Goal: Task Accomplishment & Management: Complete application form

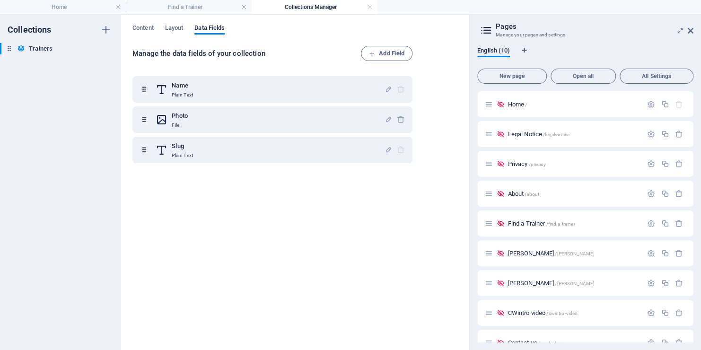
scroll to position [47, 0]
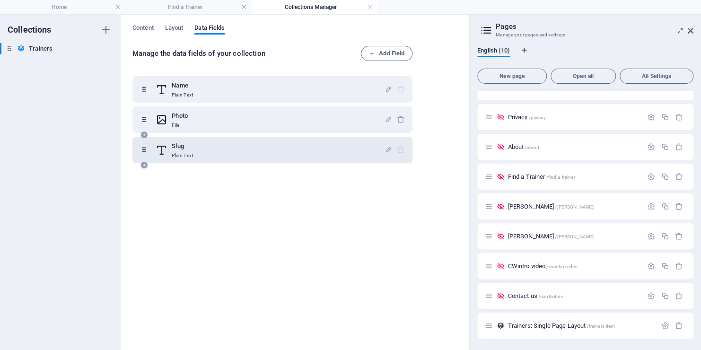
click at [146, 135] on icon at bounding box center [144, 135] width 8 height 8
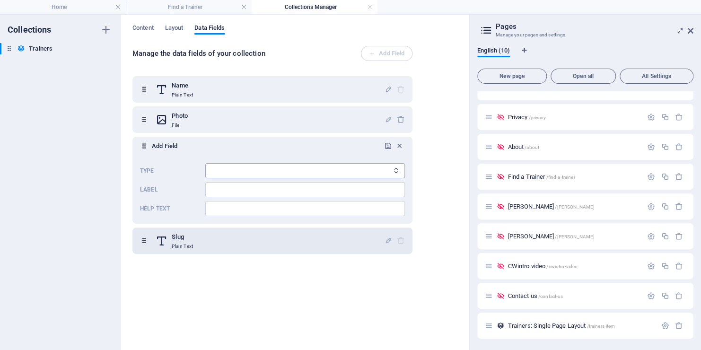
click at [391, 174] on select "Plain Text Link CMS Rich Text File Multiple Files Checkbox Choice Date Number" at bounding box center [305, 170] width 200 height 15
drag, startPoint x: 212, startPoint y: 192, endPoint x: 220, endPoint y: 192, distance: 8.0
click at [212, 192] on input "Label" at bounding box center [305, 189] width 200 height 15
type input "Qualifications"
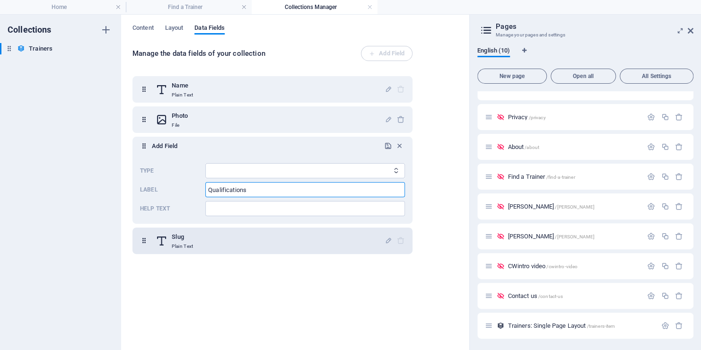
click at [394, 173] on icon "Type" at bounding box center [396, 170] width 6 height 6
click at [394, 174] on icon "Type" at bounding box center [396, 170] width 6 height 6
click at [273, 170] on select "Plain Text Link CMS Rich Text File Multiple Files Checkbox Choice Date Number" at bounding box center [305, 170] width 200 height 15
select select "text"
click at [205, 163] on select "Plain Text Link CMS Rich Text File Multiple Files Checkbox Choice Date Number" at bounding box center [305, 170] width 200 height 15
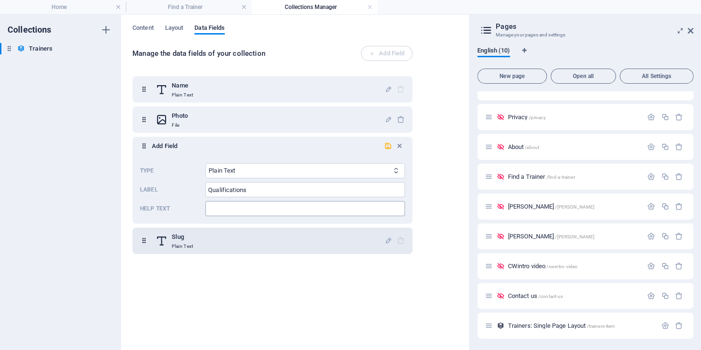
click at [216, 208] on input "Help text" at bounding box center [305, 208] width 200 height 15
click at [282, 207] on input "Add short qualification list(e.g.," at bounding box center [305, 208] width 200 height 15
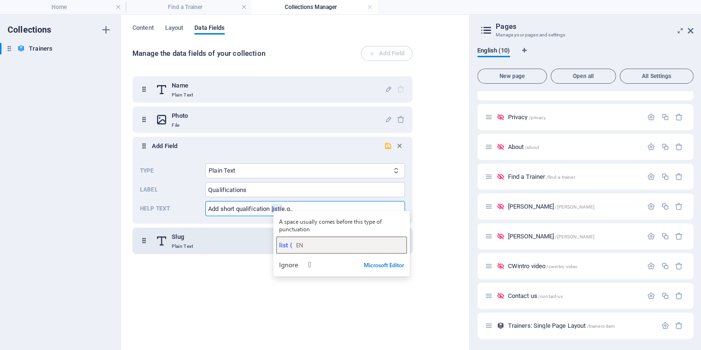
click at [284, 247] on span "list (" at bounding box center [285, 244] width 13 height 9
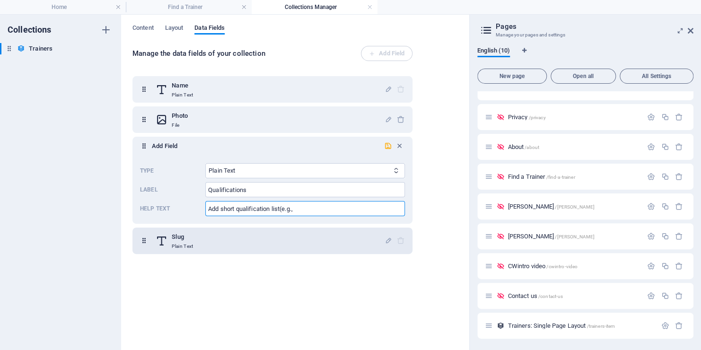
click at [301, 209] on input "Add short qualification list(e.g.," at bounding box center [305, 208] width 200 height 15
type input "Add short qualification list (e.g., ETA Certified PT, Sports Management Diploma"
click at [385, 146] on icon "submit" at bounding box center [388, 146] width 8 height 8
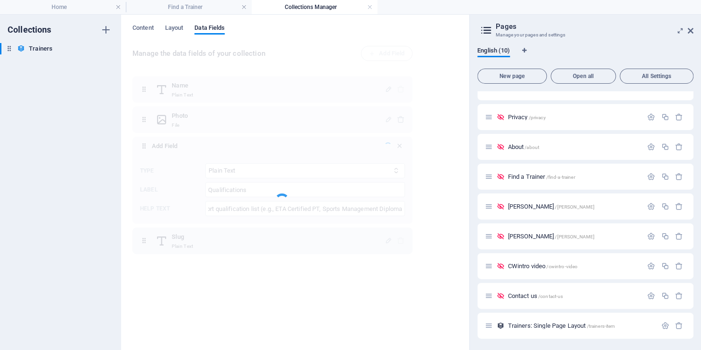
scroll to position [0, 0]
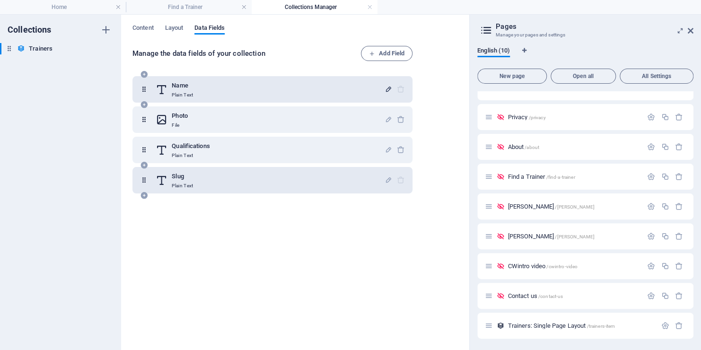
click at [387, 89] on icon "button" at bounding box center [389, 89] width 8 height 8
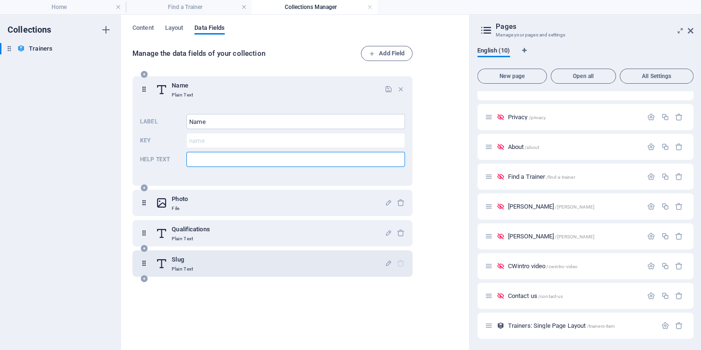
click at [195, 161] on input "Help text" at bounding box center [295, 159] width 219 height 15
click at [245, 159] on input "Enter your full name( e.g.," at bounding box center [295, 159] width 219 height 15
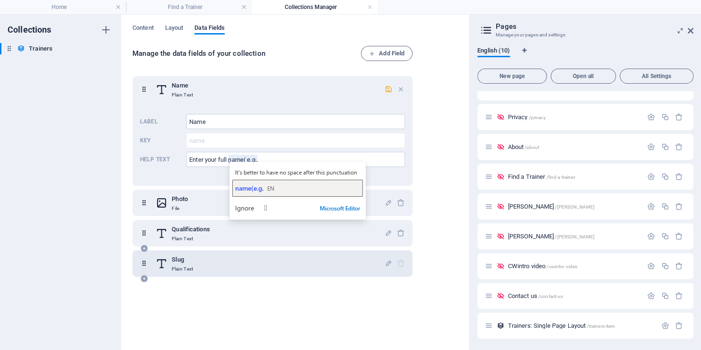
click at [250, 190] on span "name(e.g." at bounding box center [249, 188] width 28 height 9
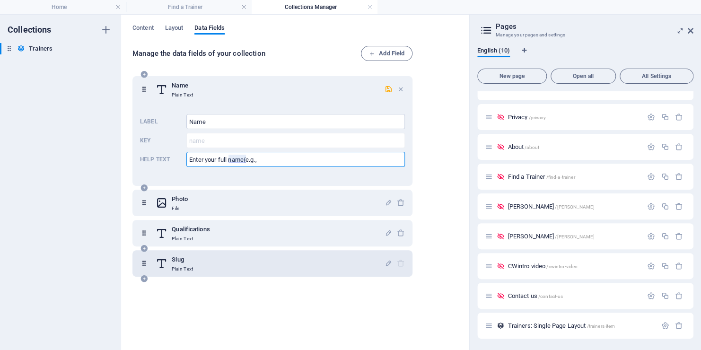
click at [245, 159] on input "Enter your full name(e.g.," at bounding box center [295, 159] width 219 height 15
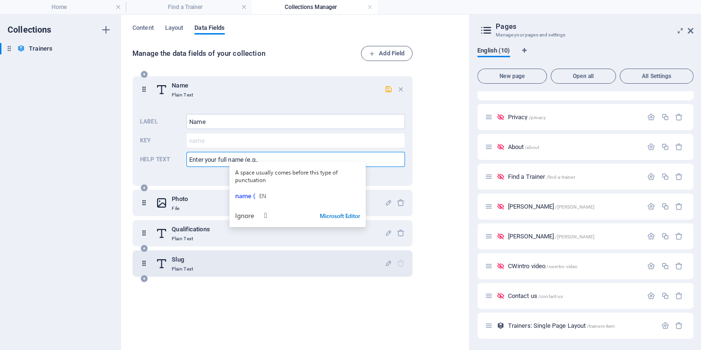
click at [273, 159] on input "Enter your full name (e.g.," at bounding box center [295, 159] width 219 height 15
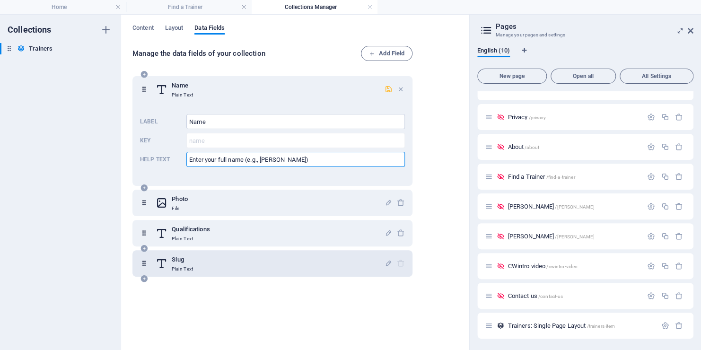
type input "Enter your full name (e.g., [PERSON_NAME])"
click at [385, 91] on icon "button" at bounding box center [389, 89] width 8 height 8
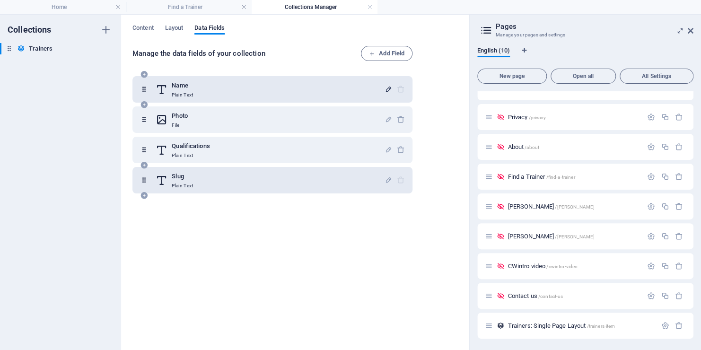
click at [147, 165] on icon at bounding box center [144, 165] width 8 height 8
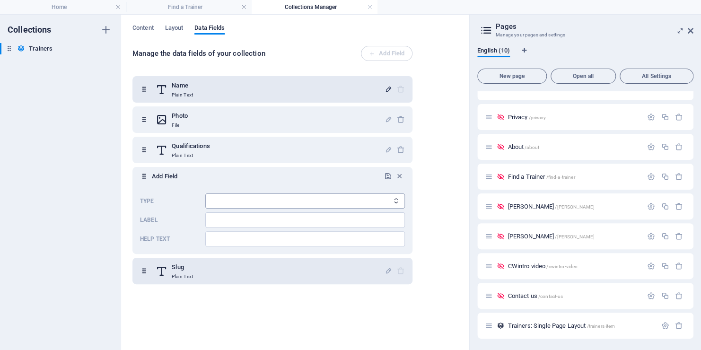
click at [226, 202] on select "Plain Text Link CMS Rich Text File Multiple Files Checkbox Choice Date Number" at bounding box center [305, 200] width 200 height 15
select select "editor"
click at [205, 193] on select "Plain Text Link CMS Rich Text File Multiple Files Checkbox Choice Date Number" at bounding box center [305, 200] width 200 height 15
click at [220, 219] on input "Label" at bounding box center [305, 219] width 200 height 15
type input "b"
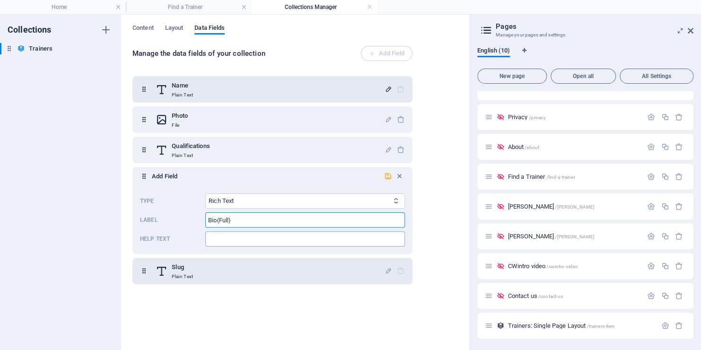
type input "Bio(Full)"
click at [220, 236] on input "Help text" at bounding box center [305, 238] width 200 height 15
type input "Full trainer profile (shows on the profile page)"
drag, startPoint x: 235, startPoint y: 221, endPoint x: 218, endPoint y: 221, distance: 17.5
click at [218, 221] on input "Bio(Full)" at bounding box center [305, 219] width 200 height 15
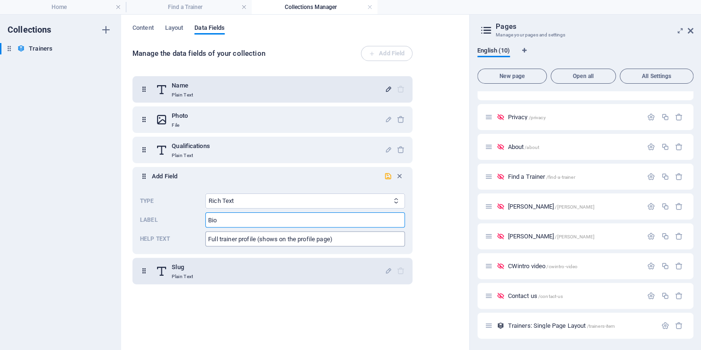
type input "Bio"
drag, startPoint x: 343, startPoint y: 240, endPoint x: 204, endPoint y: 245, distance: 139.1
click at [204, 245] on div "Type Plain Text Link CMS Rich Text File Multiple Files Checkbox Choice Date Num…" at bounding box center [272, 220] width 265 height 61
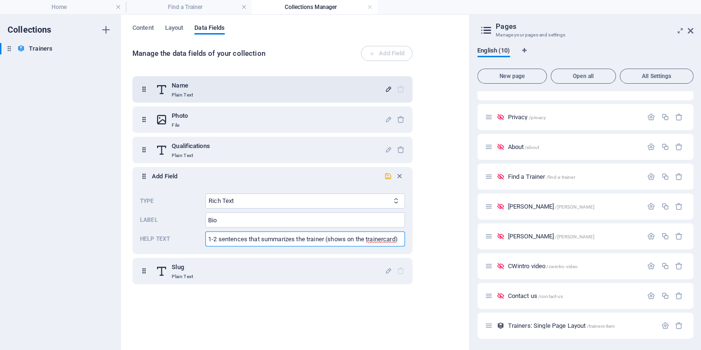
scroll to position [0, 2]
type input "1-2 sentences that summarizes the trainer (shows on the trainercard)"
click at [238, 202] on select "Plain Text Link CMS Rich Text File Multiple Files Checkbox Choice Date Number" at bounding box center [305, 200] width 200 height 15
select select "text"
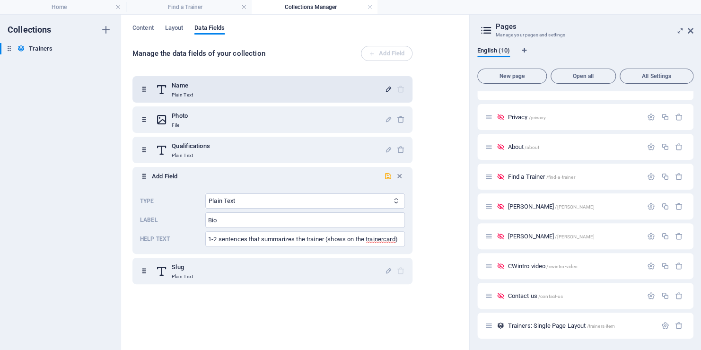
click at [205, 193] on select "Plain Text Link CMS Rich Text File Multiple Files Checkbox Choice Date Number" at bounding box center [305, 200] width 200 height 15
click at [385, 175] on icon "submit" at bounding box center [388, 176] width 8 height 8
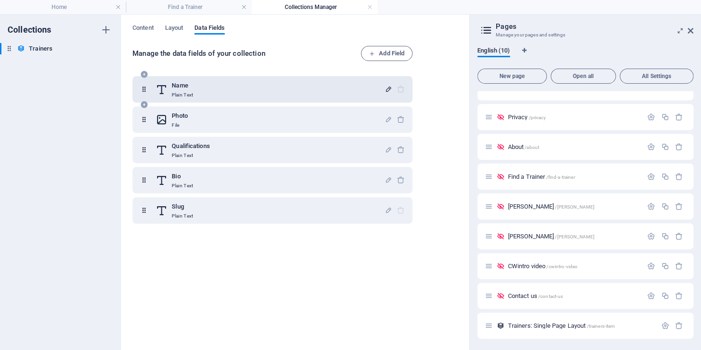
click at [0, 0] on icon at bounding box center [0, 0] width 0 height 0
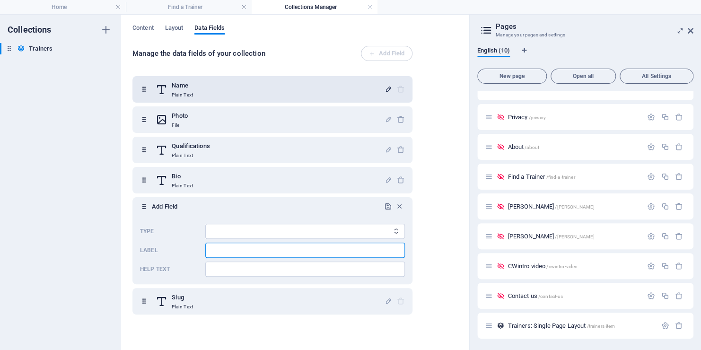
click at [213, 250] on input "Label" at bounding box center [305, 250] width 200 height 15
click at [214, 255] on input "Label" at bounding box center [305, 250] width 200 height 15
type input "Email"
click at [363, 230] on select "Plain Text Link CMS Rich Text File Multiple Files Checkbox Choice Date Number" at bounding box center [305, 231] width 200 height 15
click at [287, 83] on div "Name Plain Text" at bounding box center [270, 89] width 229 height 19
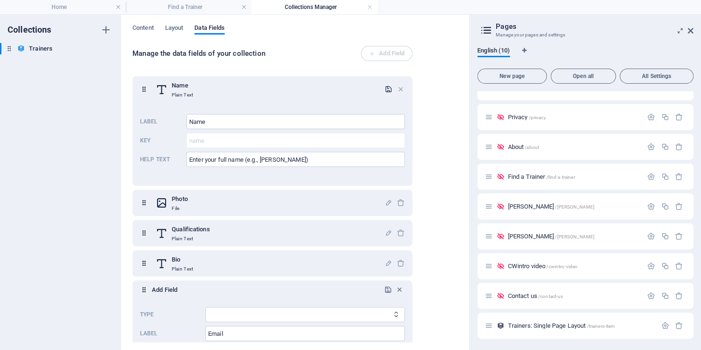
click at [388, 90] on icon "button" at bounding box center [389, 89] width 8 height 8
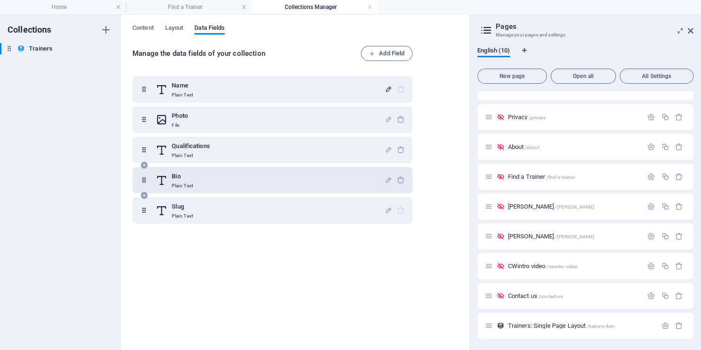
click at [145, 195] on icon at bounding box center [144, 196] width 8 height 8
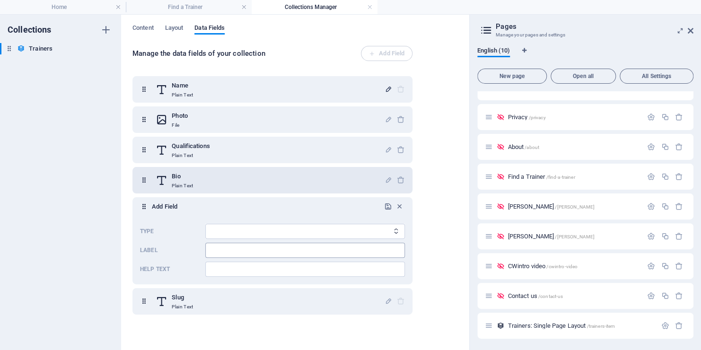
click at [210, 253] on input "Label" at bounding box center [305, 250] width 200 height 15
click at [430, 248] on div "Manage the data fields of your collection Add Field Name Plain Text Photo File …" at bounding box center [294, 193] width 325 height 295
click at [386, 231] on select "Plain Text Link CMS Rich Text File Multiple Files Checkbox Choice Date Number" at bounding box center [305, 231] width 200 height 15
click at [215, 252] on input "Label" at bounding box center [305, 250] width 200 height 15
type input "Email"
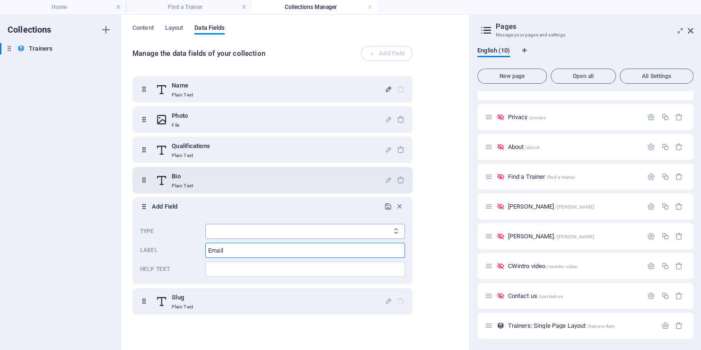
click at [218, 229] on select "Plain Text Link CMS Rich Text File Multiple Files Checkbox Choice Date Number" at bounding box center [305, 231] width 200 height 15
select select "text"
click at [205, 224] on select "Plain Text Link CMS Rich Text File Multiple Files Checkbox Choice Date Number" at bounding box center [305, 231] width 200 height 15
click at [212, 270] on input "Help text" at bounding box center [305, 269] width 200 height 15
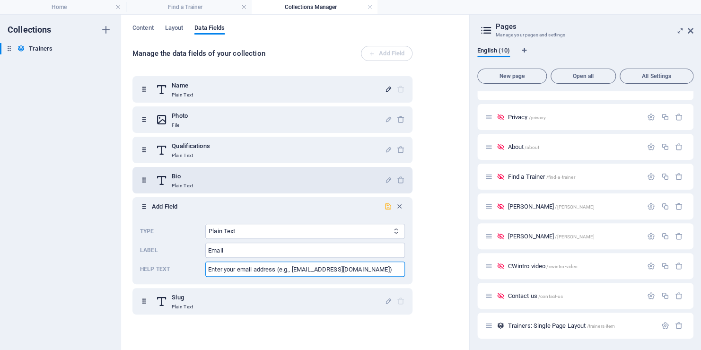
type input "Enter your email address (e.g., [EMAIL_ADDRESS][DOMAIN_NAME])"
click at [386, 206] on icon "submit" at bounding box center [388, 206] width 8 height 8
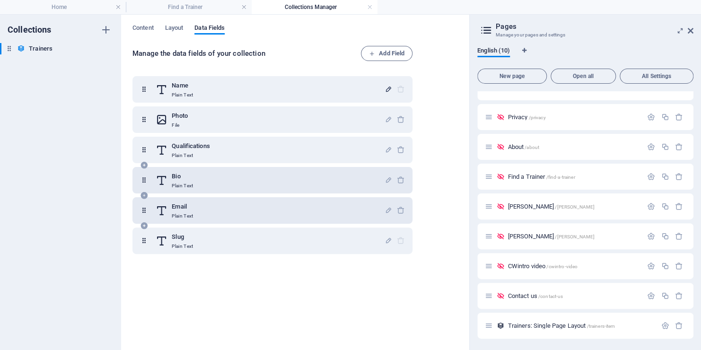
click at [144, 224] on icon at bounding box center [144, 226] width 8 height 8
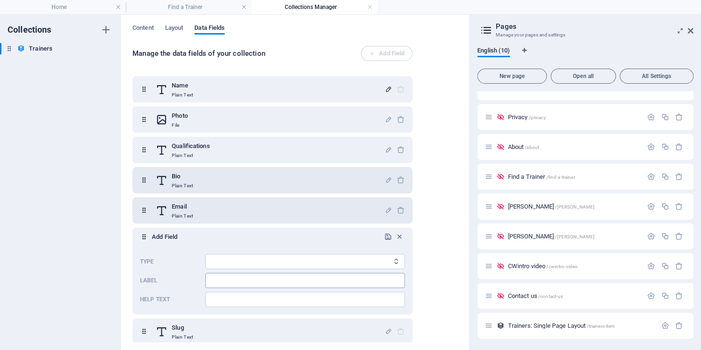
click at [207, 280] on input "Label" at bounding box center [305, 280] width 200 height 15
click at [213, 281] on input "Label" at bounding box center [305, 280] width 200 height 15
type input "Phone"
click at [336, 261] on select "Plain Text Link CMS Rich Text File Multiple Files Checkbox Choice Date Number" at bounding box center [305, 261] width 200 height 15
select select "text"
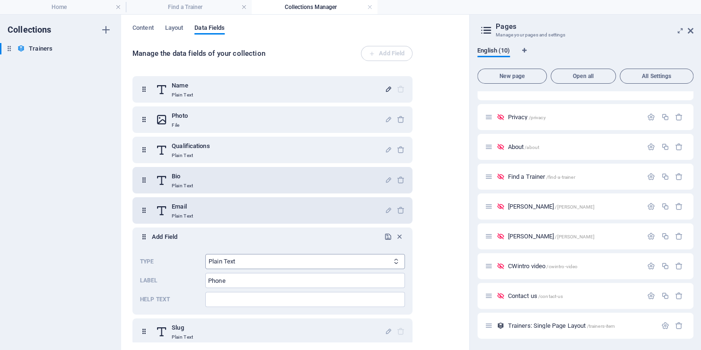
click at [205, 254] on select "Plain Text Link CMS Rich Text File Multiple Files Checkbox Choice Date Number" at bounding box center [305, 261] width 200 height 15
click at [222, 302] on input "Help text" at bounding box center [305, 299] width 200 height 15
click at [306, 297] on input "Enter phone in internation format ([PHONE_NUMBER])" at bounding box center [305, 299] width 200 height 15
type input "Enter phone in internation format (e.g., [PHONE_NUMBER])"
click at [386, 238] on icon "submit" at bounding box center [388, 237] width 8 height 8
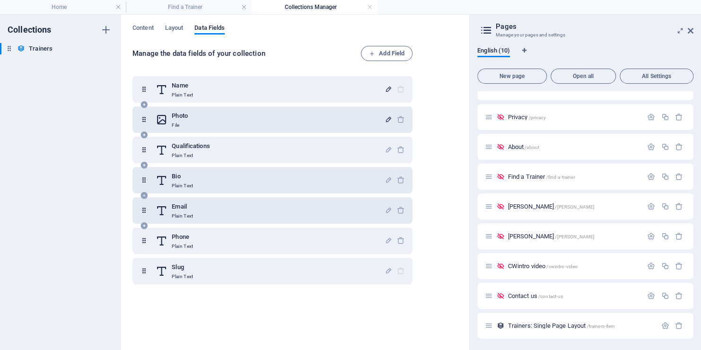
click at [385, 119] on icon "button" at bounding box center [389, 119] width 8 height 8
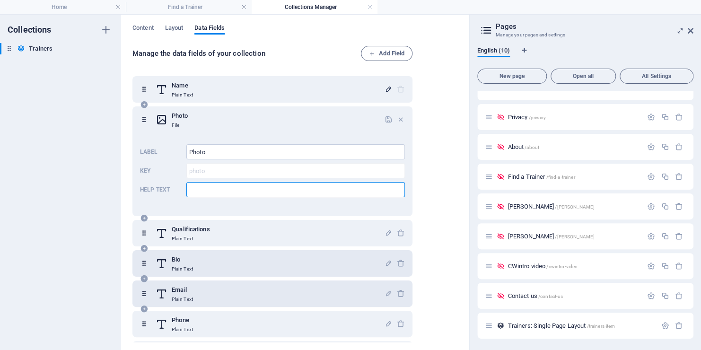
click at [202, 191] on input "Help text" at bounding box center [295, 189] width 219 height 15
click at [203, 189] on input "Enter your profile photo" at bounding box center [295, 189] width 219 height 15
click at [263, 191] on input "Upload your profile photo" at bounding box center [295, 189] width 219 height 15
type input "Upload your profile photo (square format works best)"
click at [388, 121] on icon "button" at bounding box center [389, 119] width 8 height 8
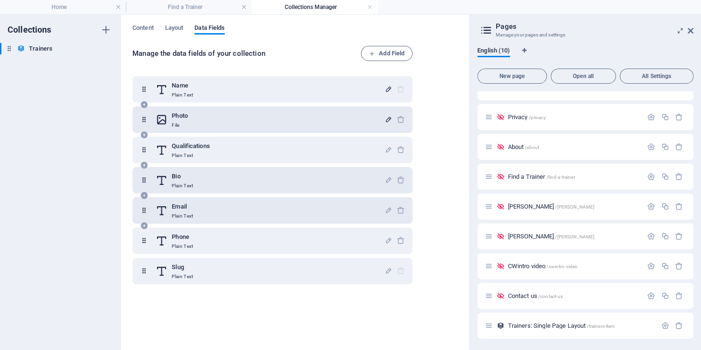
click at [0, 0] on icon at bounding box center [0, 0] width 0 height 0
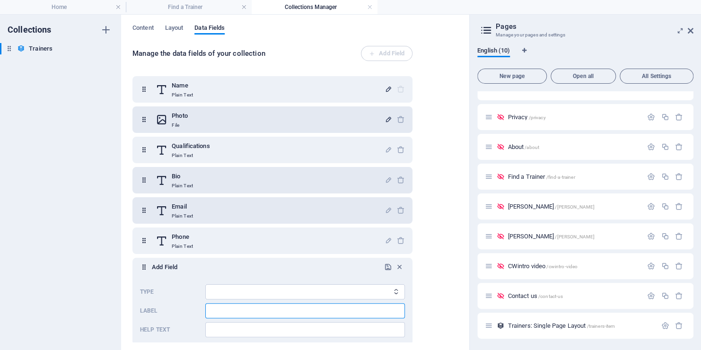
click at [211, 314] on input "Label" at bounding box center [305, 310] width 200 height 15
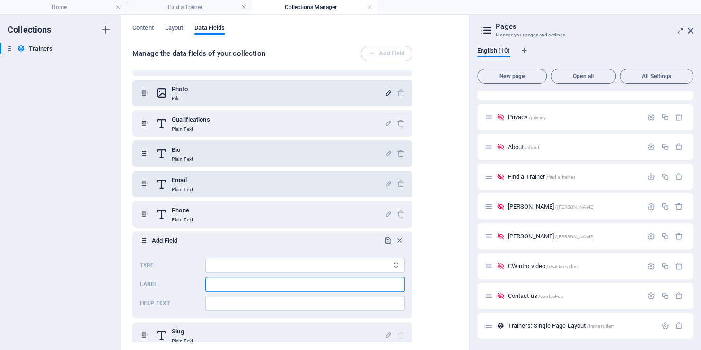
scroll to position [36, 0]
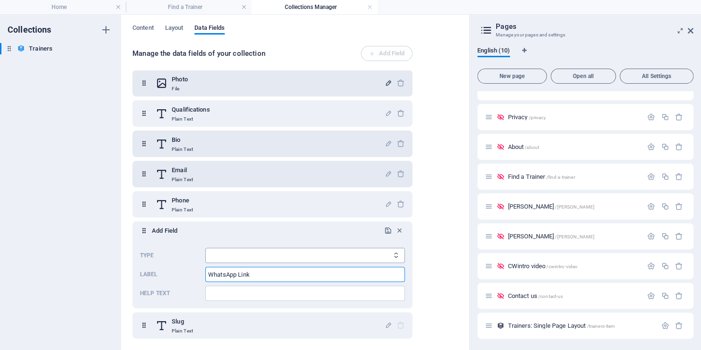
type input "WhatsApp Link"
click at [212, 254] on select "Plain Text Link CMS Rich Text File Multiple Files Checkbox Choice Date Number" at bounding box center [305, 255] width 200 height 15
select select "link"
click at [205, 248] on select "Plain Text Link CMS Rich Text File Multiple Files Checkbox Choice Date Number" at bounding box center [305, 255] width 200 height 15
click at [216, 293] on input "Help text" at bounding box center [305, 293] width 200 height 15
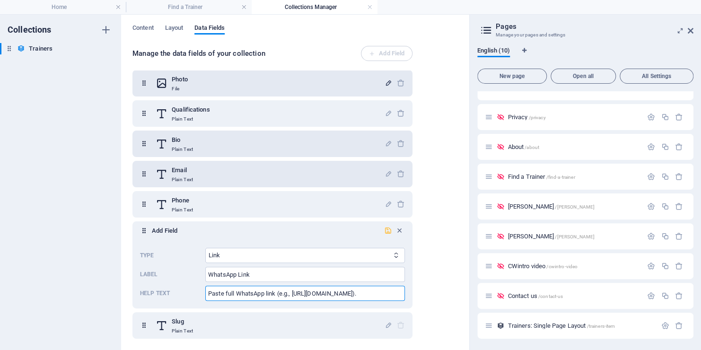
type input "Paste full WhatsApp link (e.g., [URL][DOMAIN_NAME])."
click at [385, 229] on icon "submit" at bounding box center [388, 231] width 8 height 8
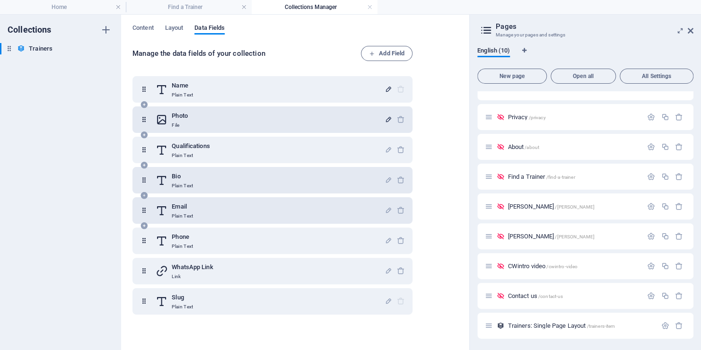
scroll to position [0, 0]
click at [385, 242] on icon "button" at bounding box center [389, 240] width 8 height 8
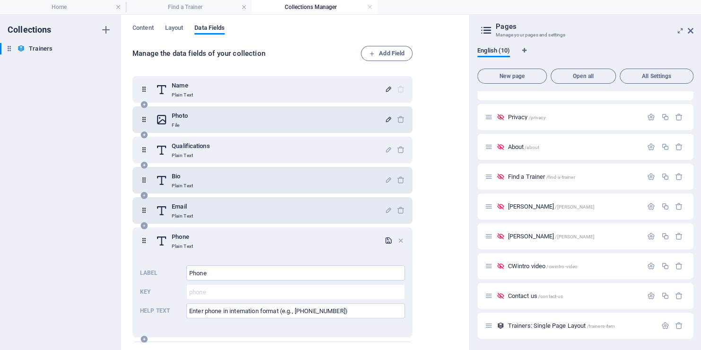
click at [387, 241] on icon "button" at bounding box center [389, 240] width 8 height 8
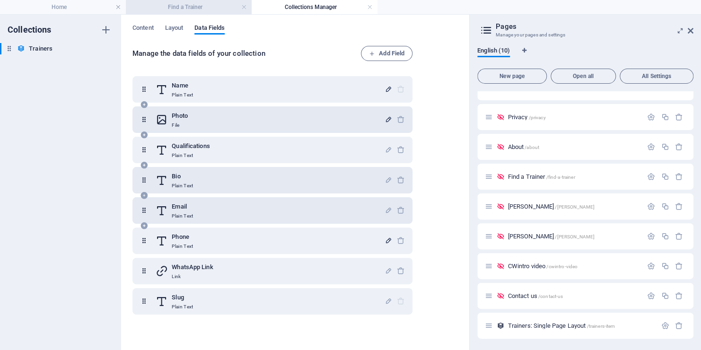
click at [150, 5] on h4 "Find a Trainer" at bounding box center [189, 7] width 126 height 10
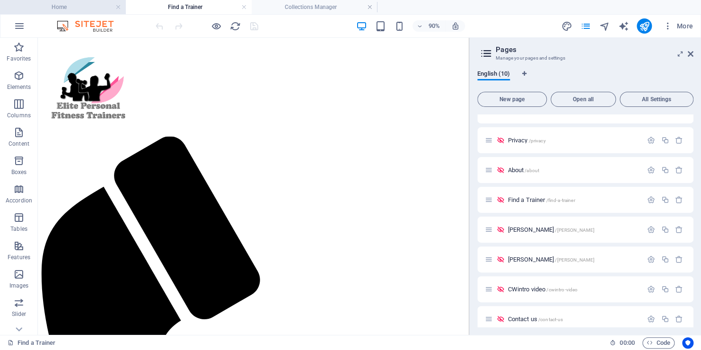
click at [76, 9] on h4 "Home" at bounding box center [63, 7] width 126 height 10
